Goal: Task Accomplishment & Management: Complete application form

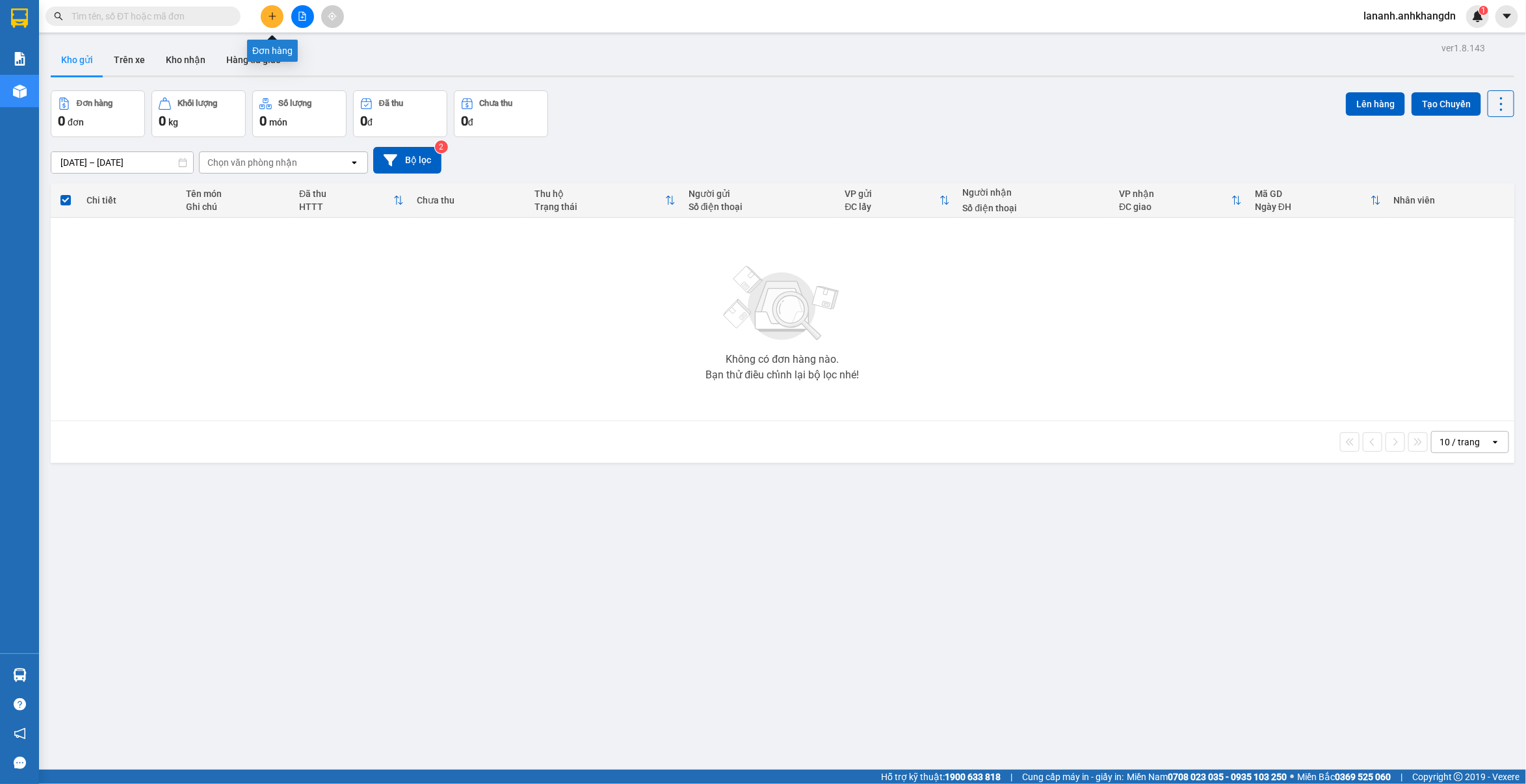
click at [268, 17] on icon "plus" at bounding box center [272, 16] width 9 height 9
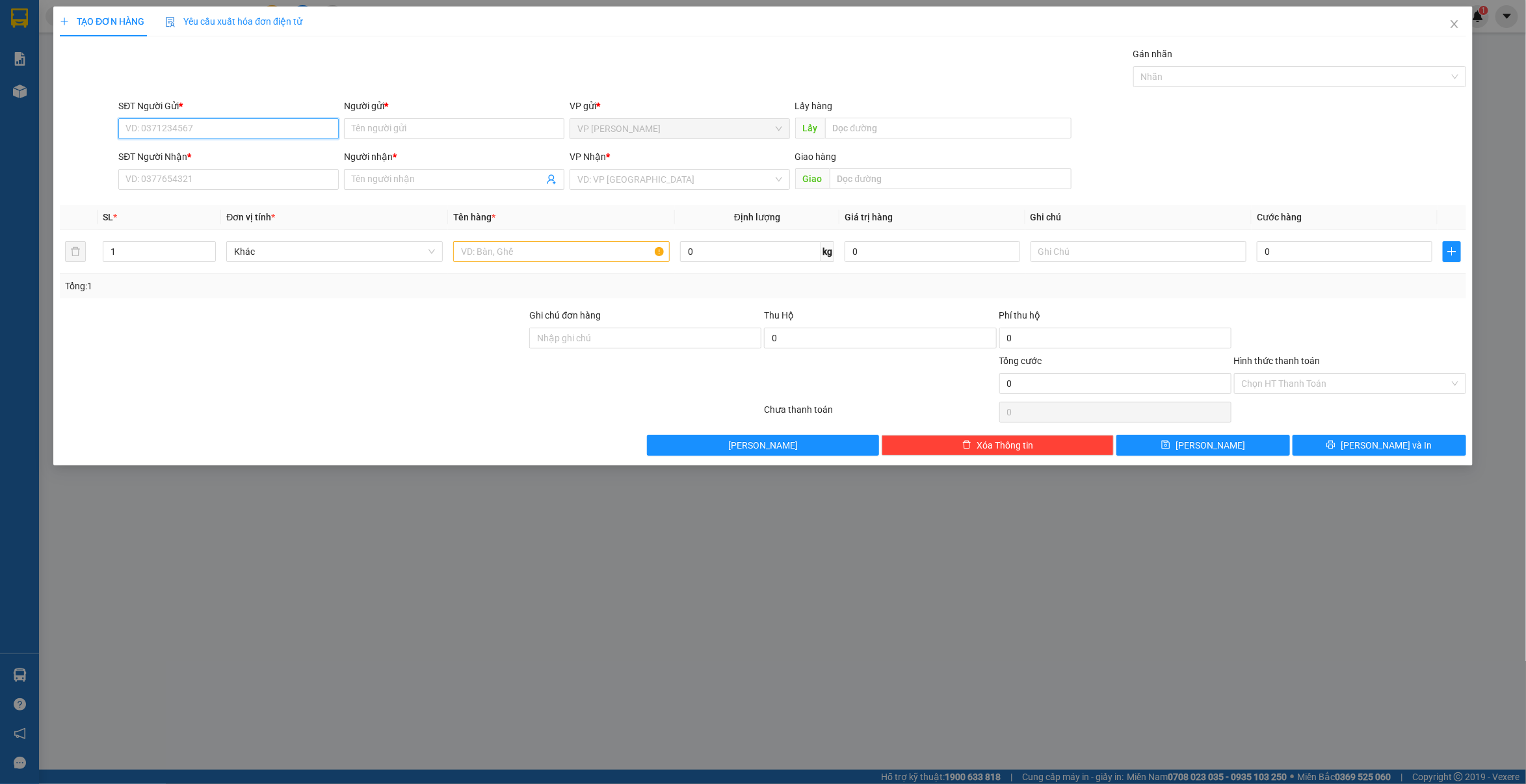
paste input "039 3961498"
click at [141, 128] on input "039 3961498" at bounding box center [228, 128] width 221 height 21
type input "0393961498"
click at [182, 153] on div "0393961498 - [PERSON_NAME]" at bounding box center [229, 155] width 205 height 14
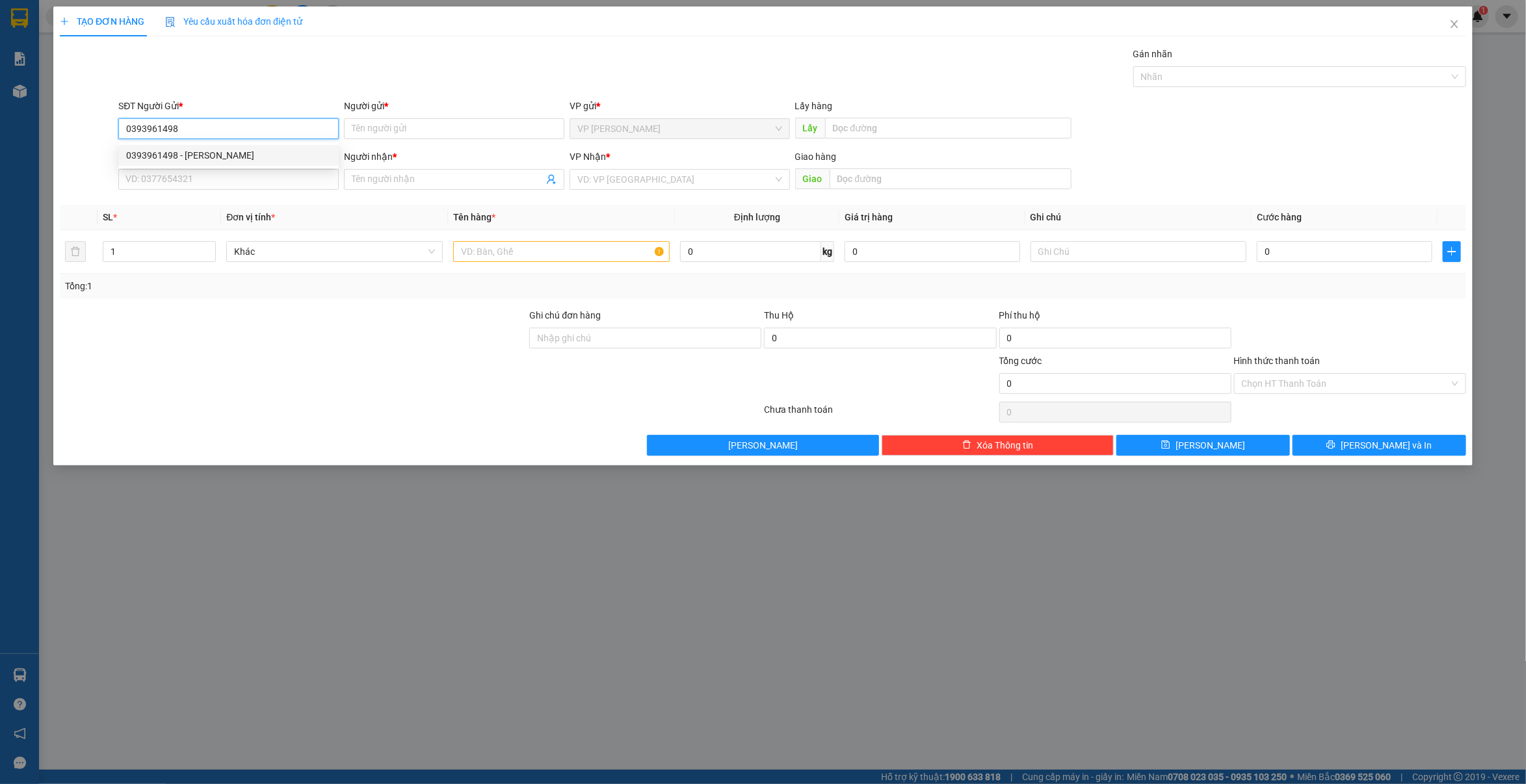
type input "huyền trân"
type input "[PERSON_NAME] , vòng xoay gò đậu"
type input "0393961498"
type input "huyền trân"
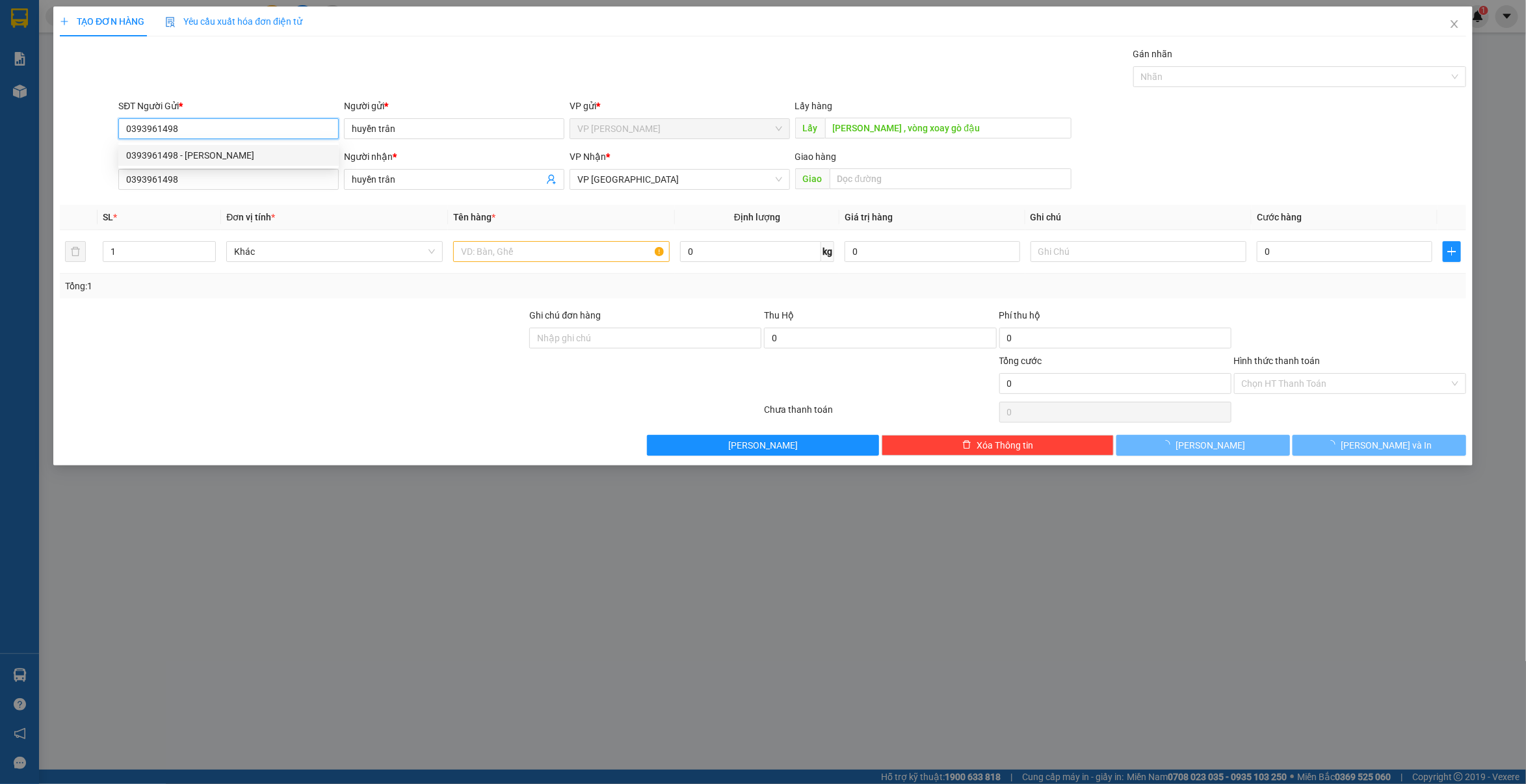
type input "100.000"
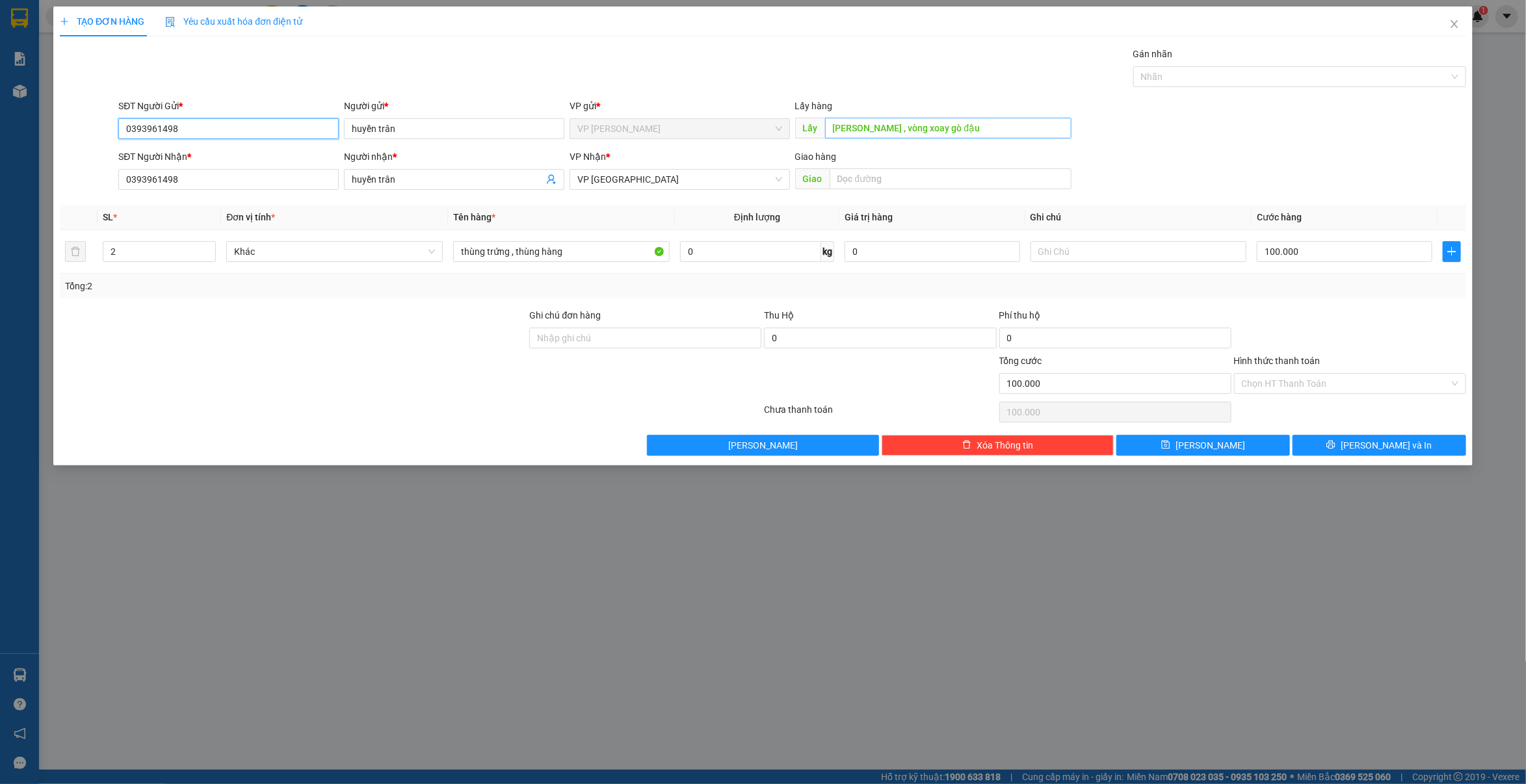
type input "0393961498"
click at [962, 122] on input "[PERSON_NAME] , vòng xoay gò đậu" at bounding box center [948, 128] width 247 height 21
type input "[PERSON_NAME]"
click at [612, 264] on div "thùng trứng , thùng hàng" at bounding box center [561, 251] width 217 height 26
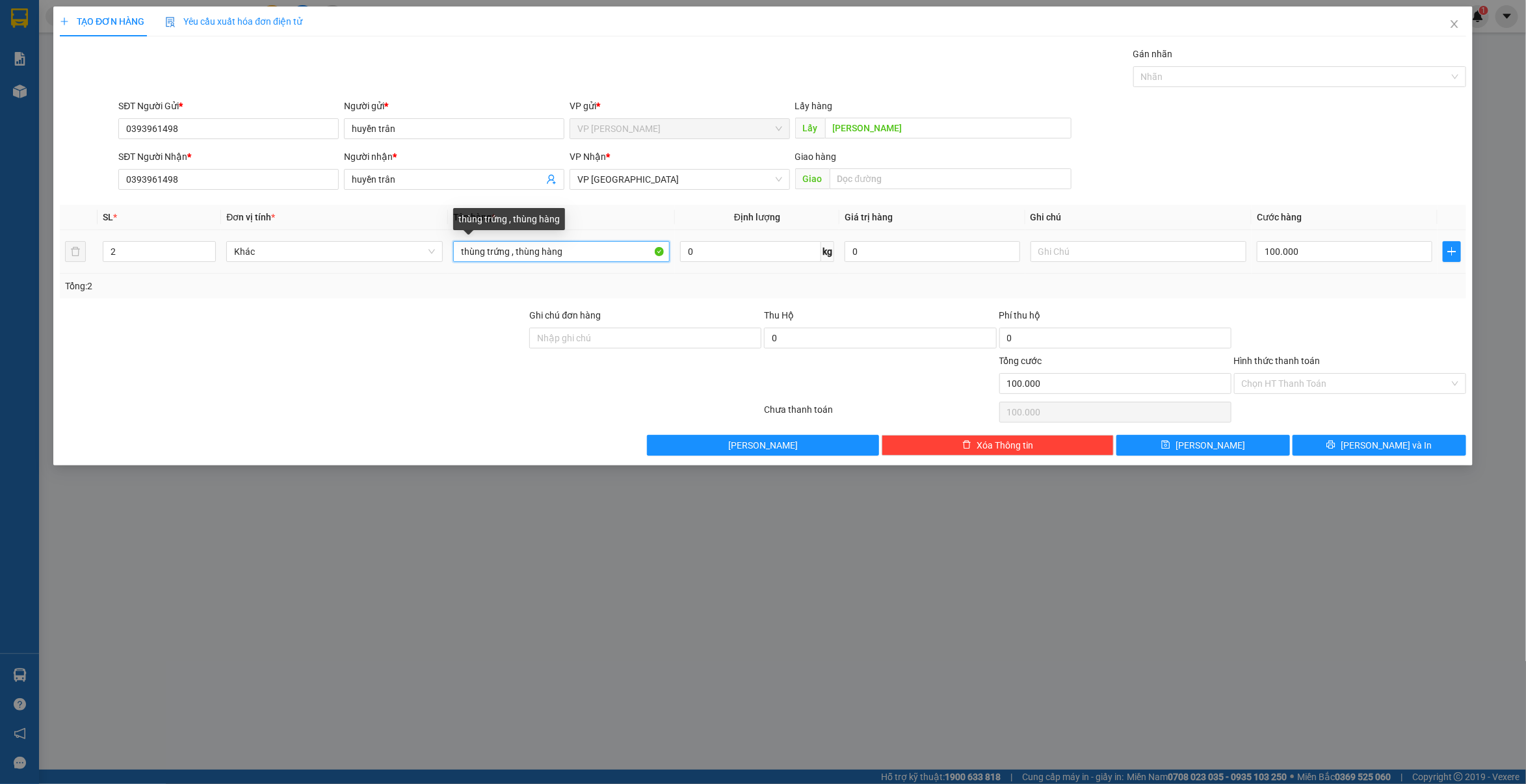
click at [569, 254] on input "thùng trứng , thùng hàng" at bounding box center [561, 251] width 217 height 21
type input "thùng trứng"
drag, startPoint x: 119, startPoint y: 255, endPoint x: 86, endPoint y: 267, distance: 35.1
click at [88, 267] on tr "2 Khác thùng trứng 0 kg 0 100.000" at bounding box center [763, 252] width 1406 height 43
type input "1"
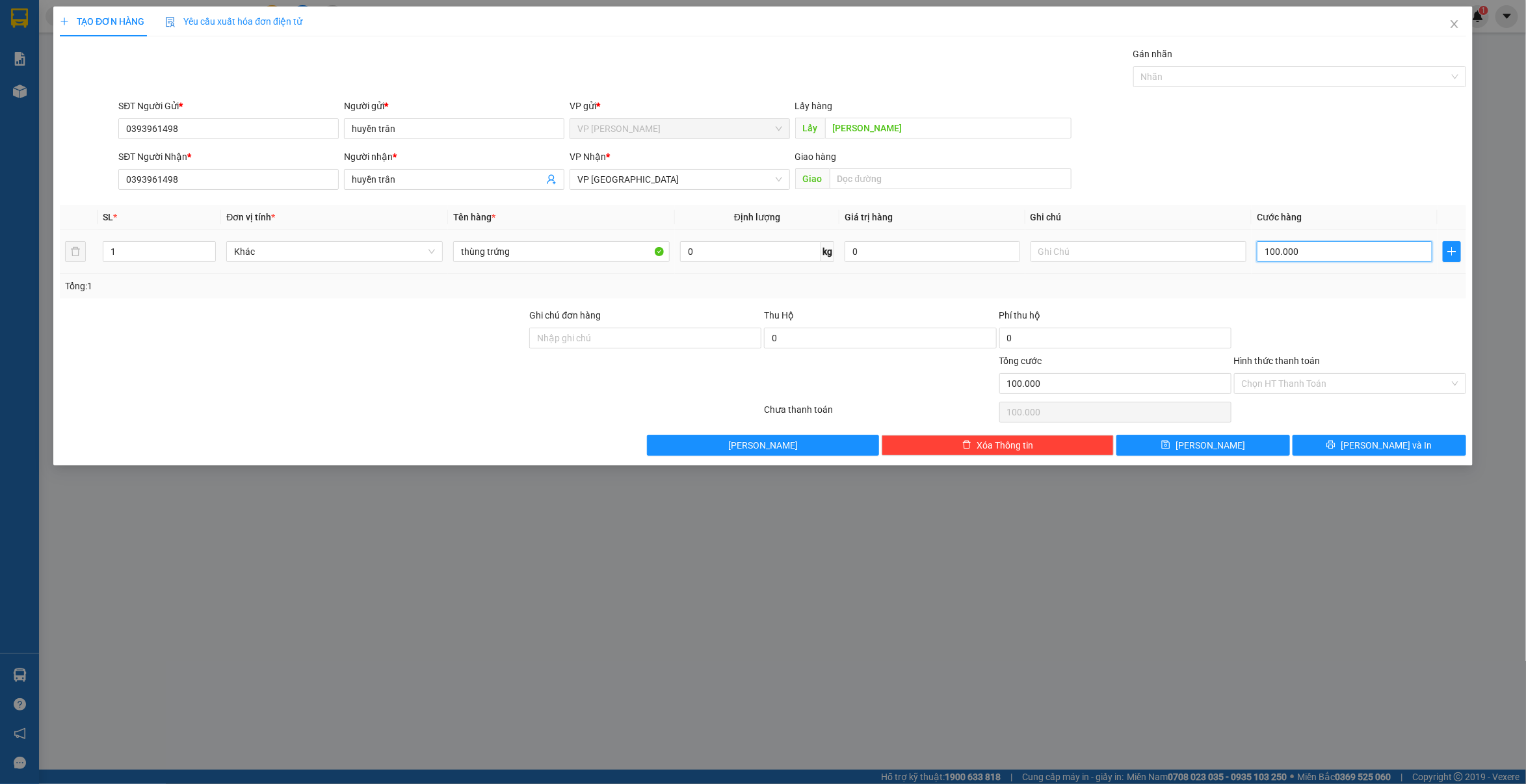
click at [1317, 261] on input "100.000" at bounding box center [1345, 251] width 175 height 21
type input "5"
type input "50"
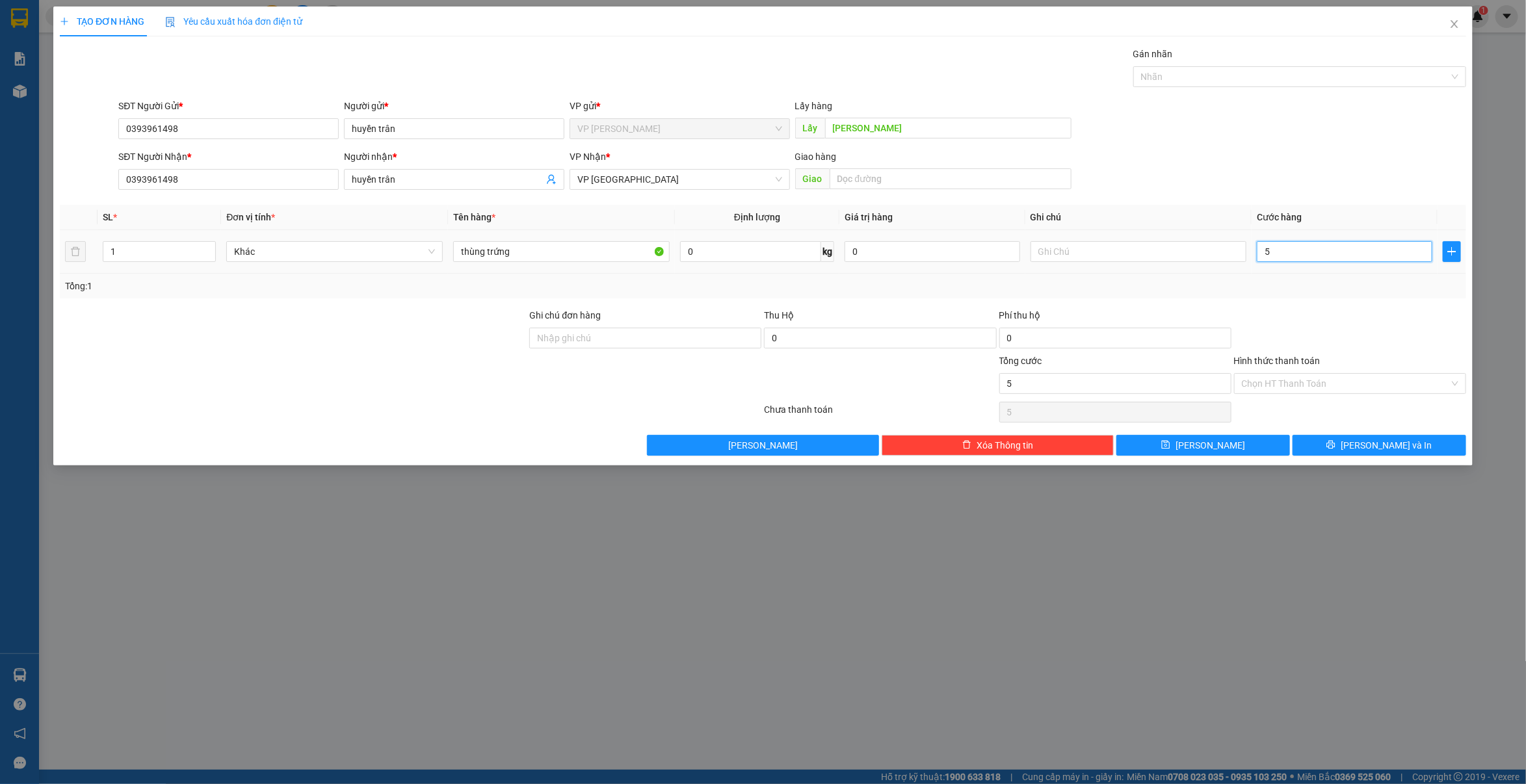
type input "50"
type input "500"
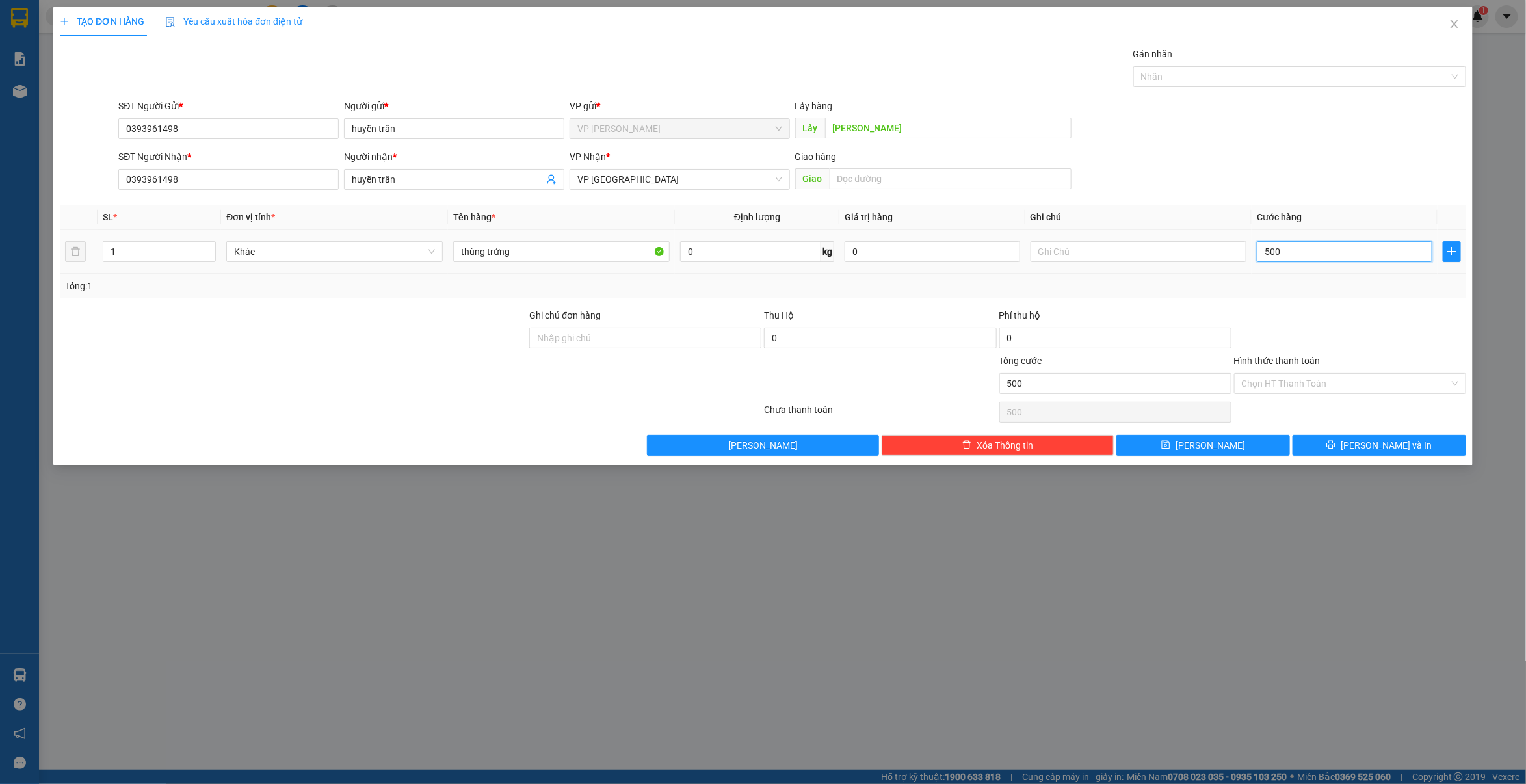
type input "5.000"
type input "50.000"
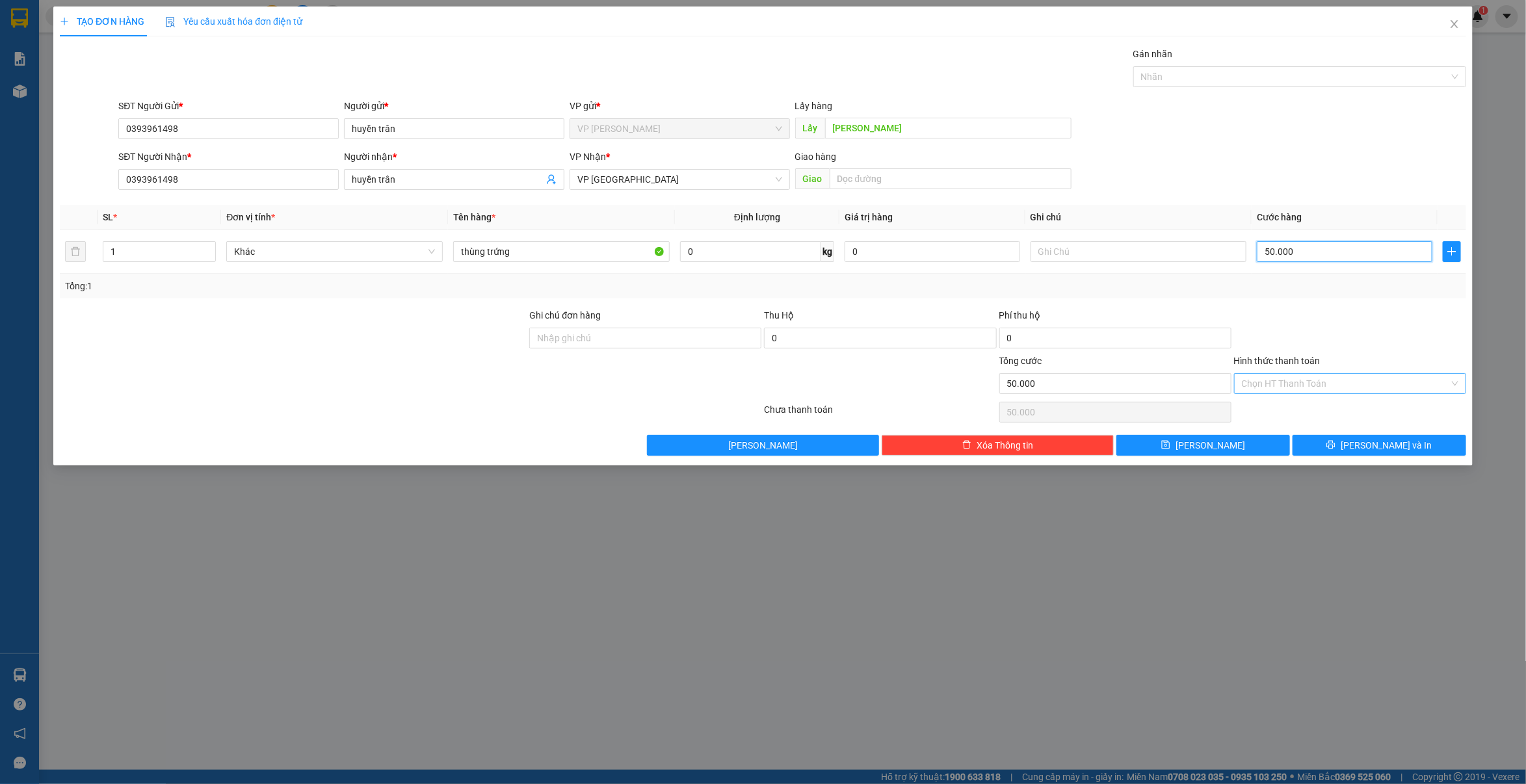
type input "50.000"
click at [1284, 393] on input "Hình thức thanh toán" at bounding box center [1345, 384] width 207 height 20
click at [1279, 411] on div "Tại văn phòng" at bounding box center [1350, 411] width 217 height 14
type input "0"
click at [1254, 444] on button "[PERSON_NAME]" at bounding box center [1203, 445] width 174 height 21
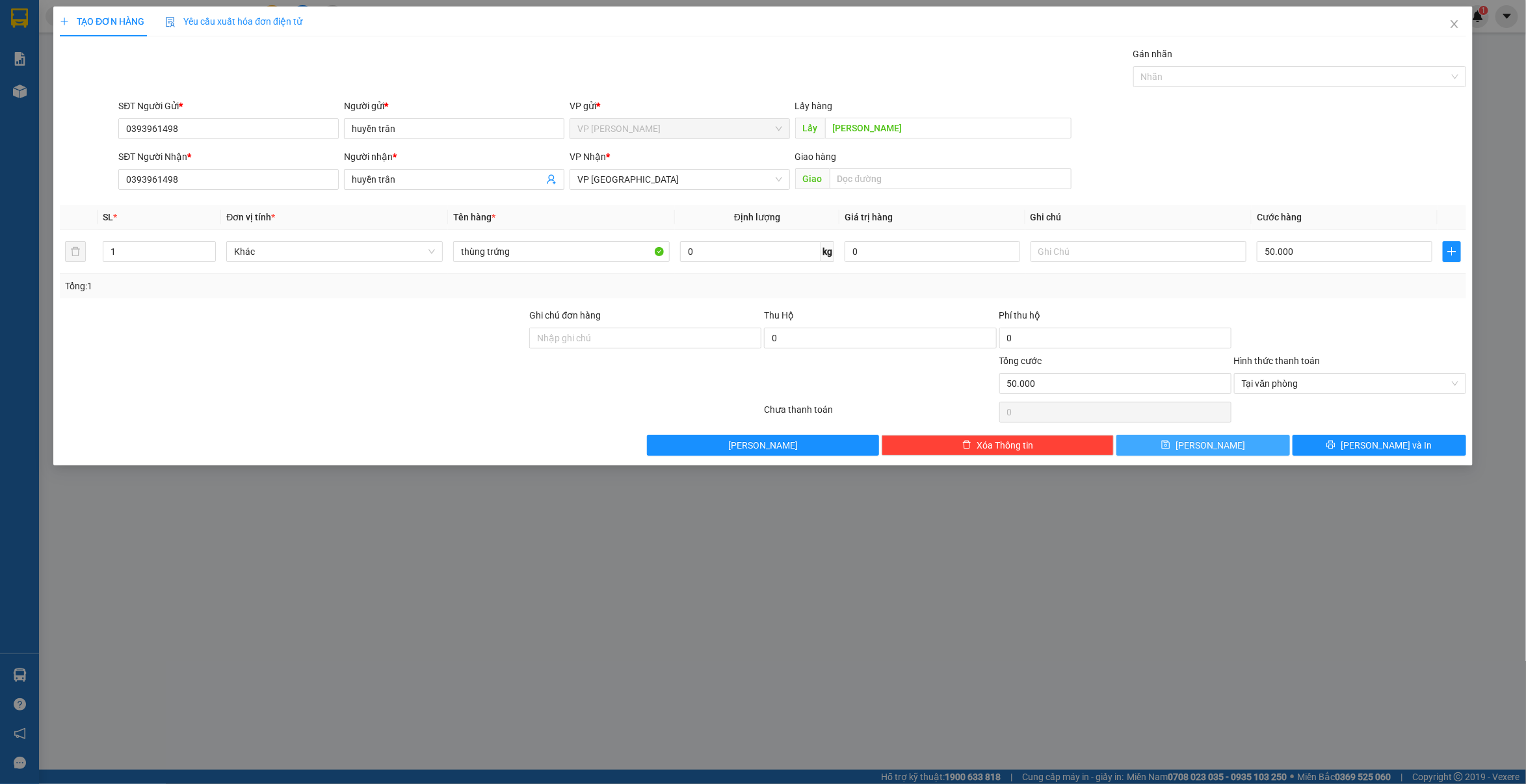
type input "0"
click at [1455, 23] on icon "close" at bounding box center [1454, 24] width 10 height 10
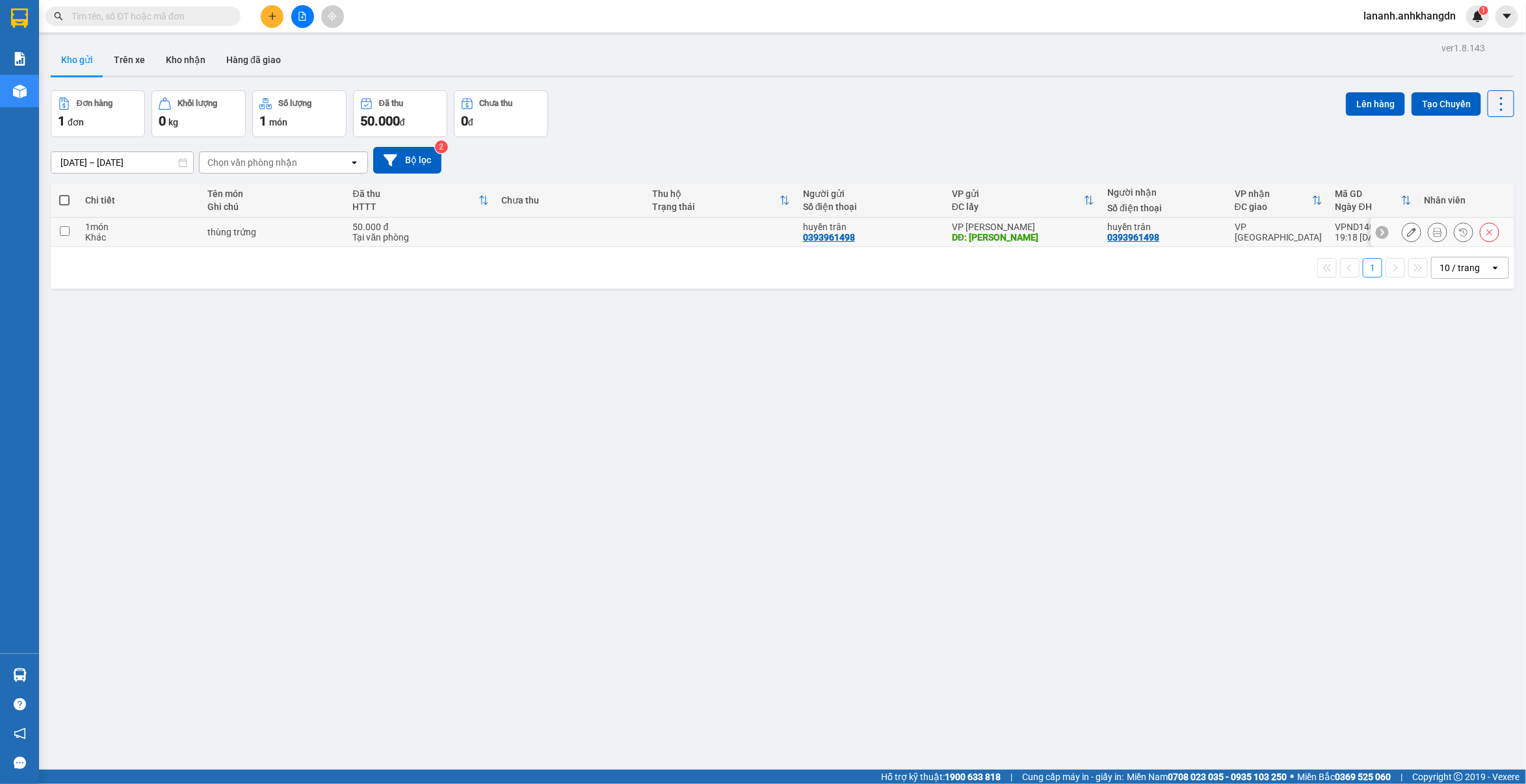
click at [69, 233] on input "checkbox" at bounding box center [65, 231] width 10 height 10
checkbox input "true"
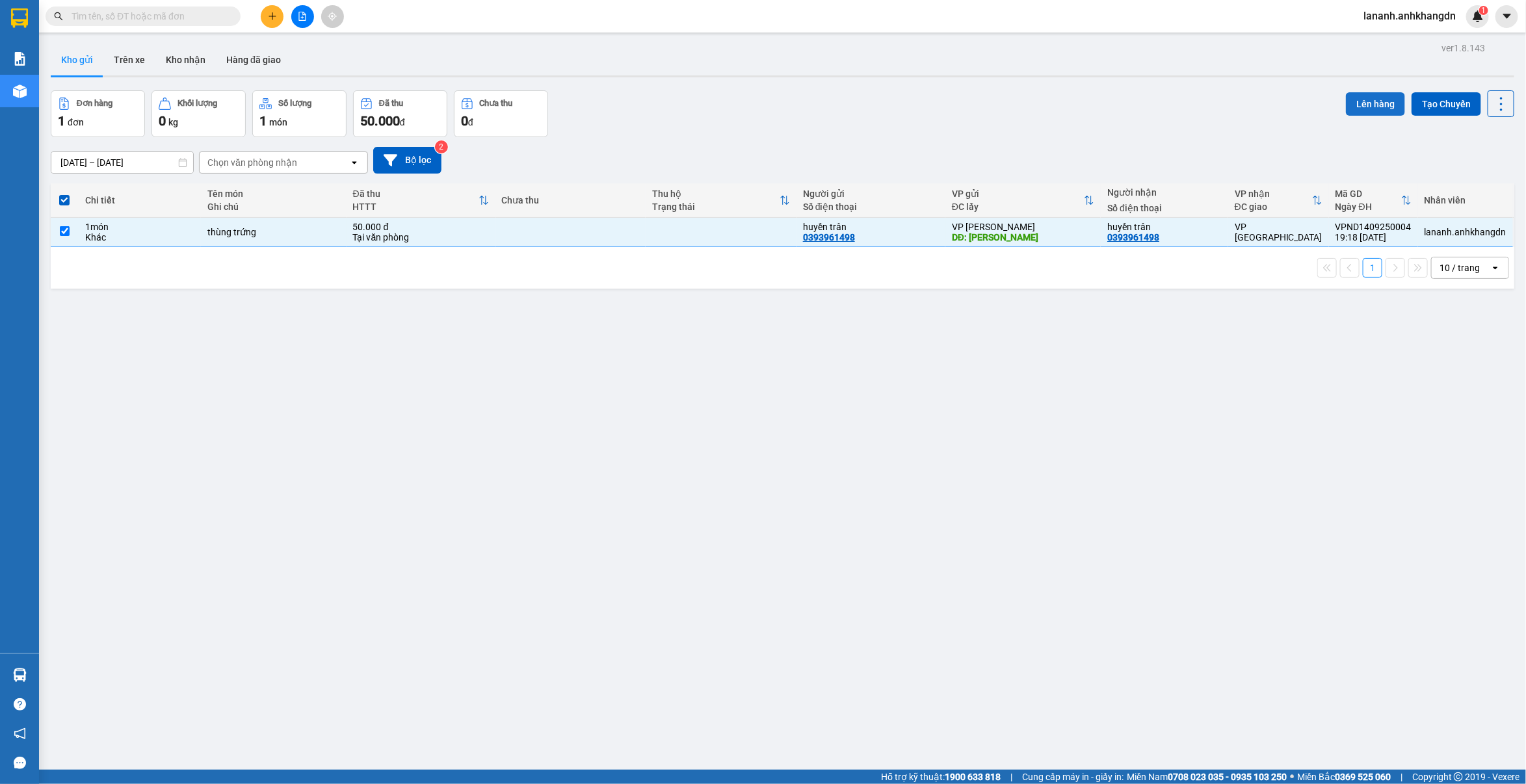
click at [1349, 95] on button "Lên hàng" at bounding box center [1375, 104] width 59 height 23
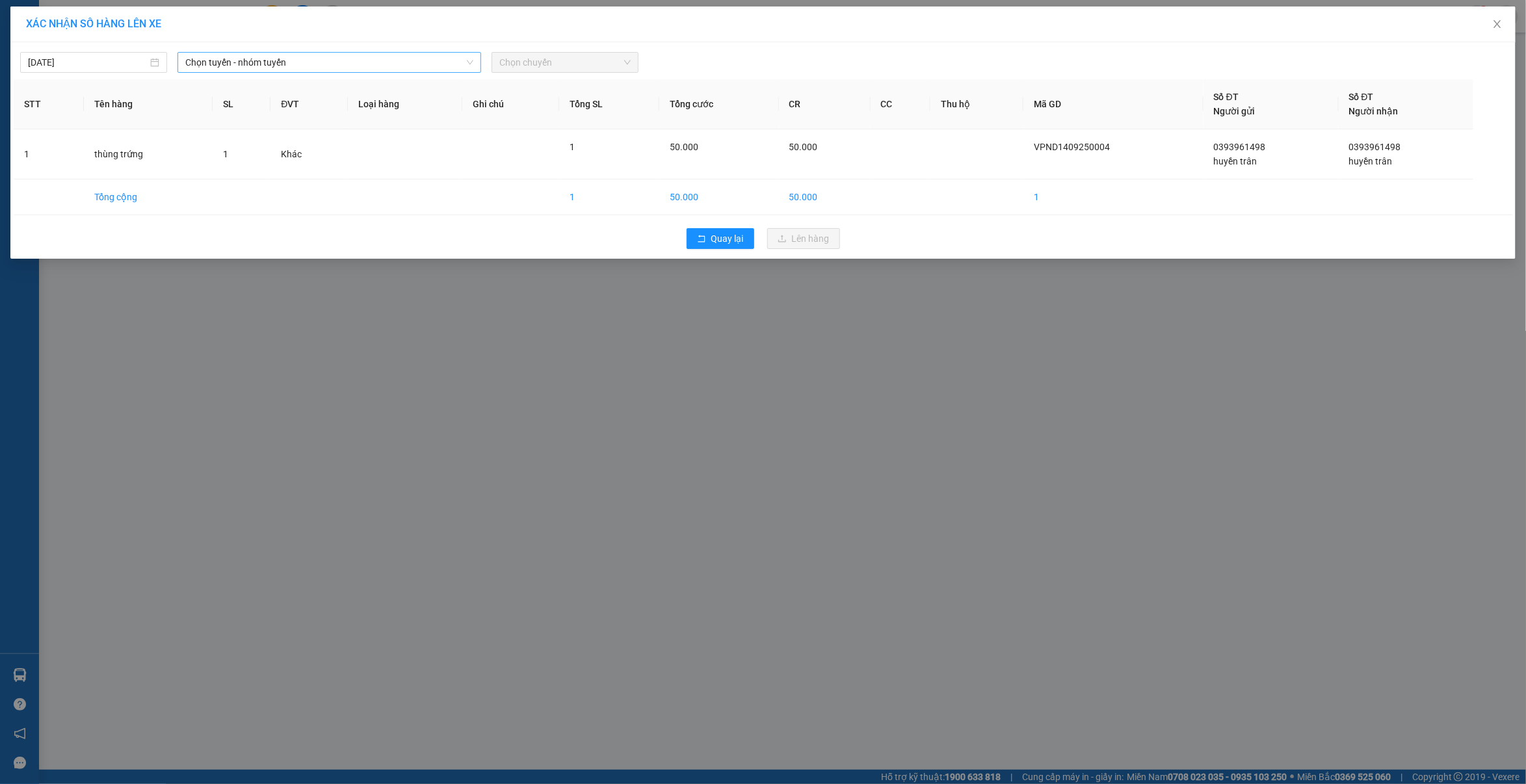
click at [380, 56] on span "Chọn tuyến - nhóm tuyến" at bounding box center [329, 62] width 289 height 20
drag, startPoint x: 287, startPoint y: 128, endPoint x: 444, endPoint y: 83, distance: 163.3
click at [288, 128] on li "Đắk Nông - Bến Xe Miền Đông Cũ" at bounding box center [329, 130] width 304 height 21
drag, startPoint x: 550, startPoint y: 63, endPoint x: 544, endPoint y: 88, distance: 25.7
click at [549, 64] on span "Chọn chuyến" at bounding box center [564, 62] width 131 height 20
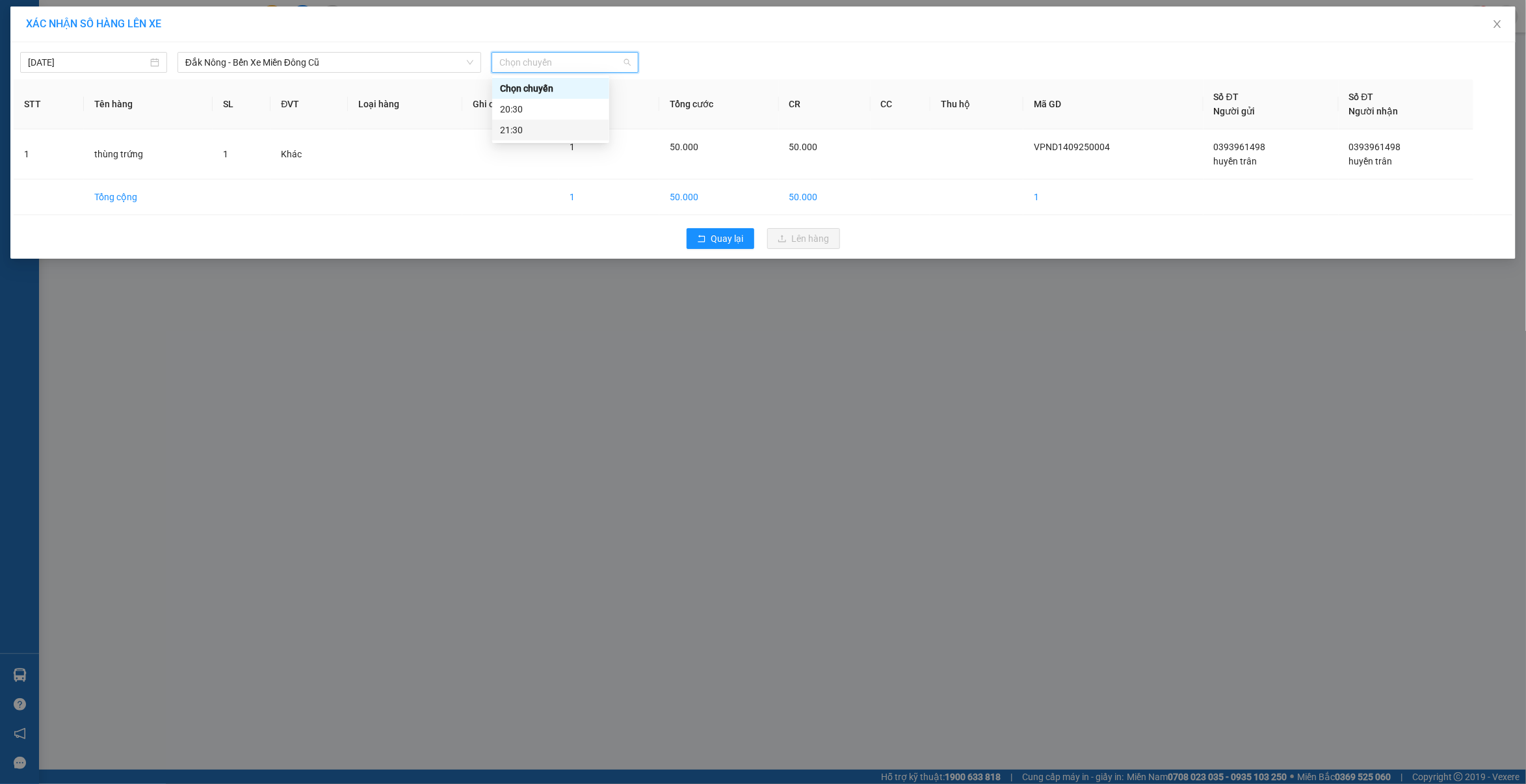
click at [529, 135] on div "21:30" at bounding box center [550, 130] width 101 height 14
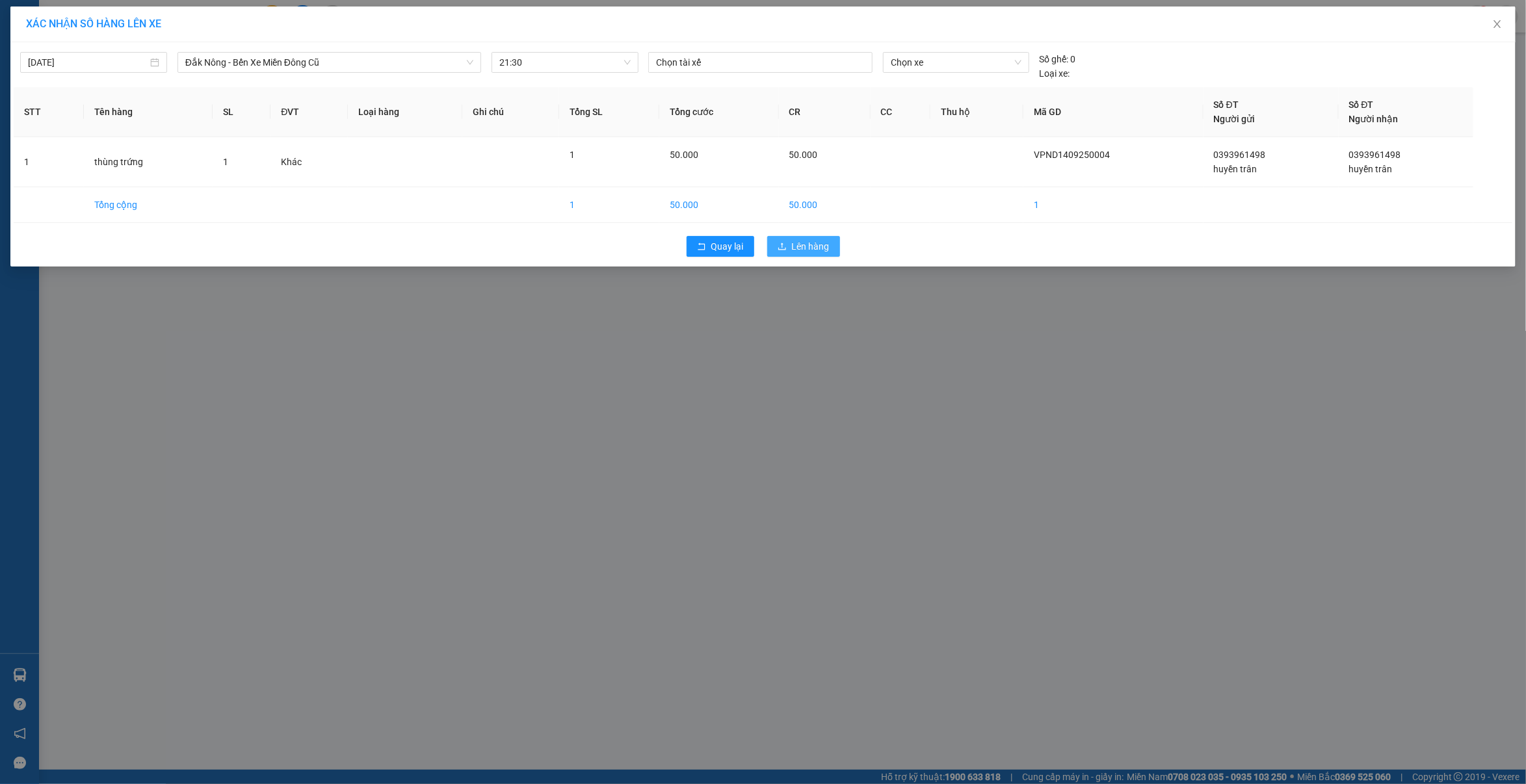
click at [823, 242] on span "Lên hàng" at bounding box center [811, 246] width 38 height 14
